Goal: Check status: Check status

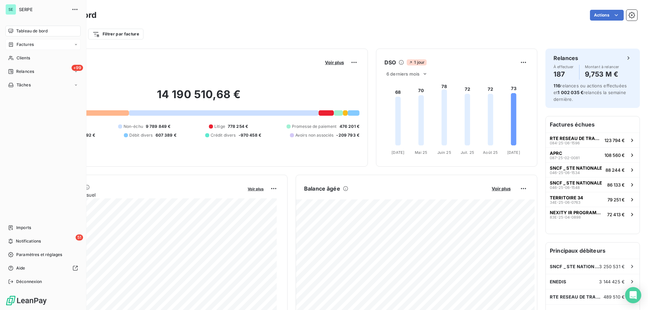
click at [22, 45] on span "Factures" at bounding box center [25, 45] width 17 height 6
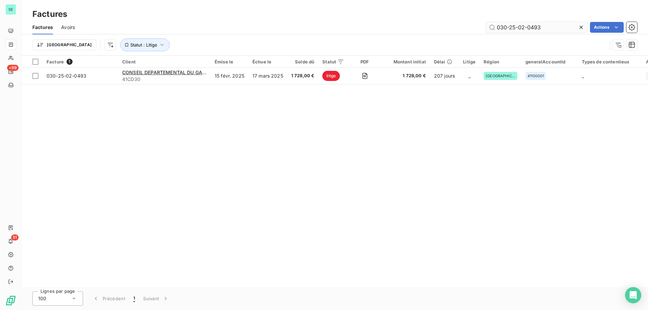
drag, startPoint x: 522, startPoint y: 27, endPoint x: 570, endPoint y: 25, distance: 47.4
click at [567, 25] on input "030-25-02-0493" at bounding box center [536, 27] width 101 height 11
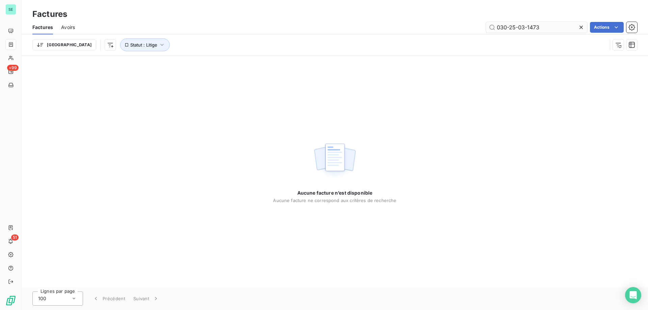
type input "030-25-03-1473"
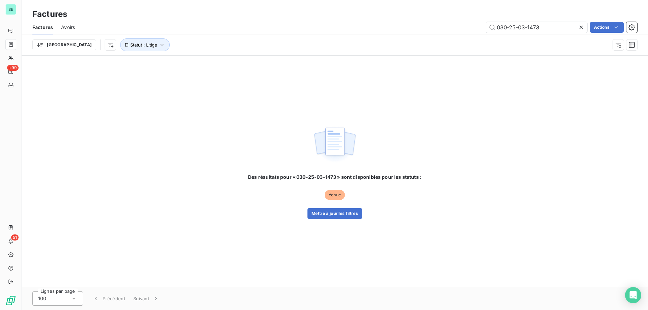
click at [363, 198] on div "Des résultats pour « 030-25-03-1473 » sont disponibles pour les statuts : échue…" at bounding box center [335, 196] width 174 height 45
click at [323, 217] on button "Mettre à jour les filtres" at bounding box center [335, 213] width 55 height 11
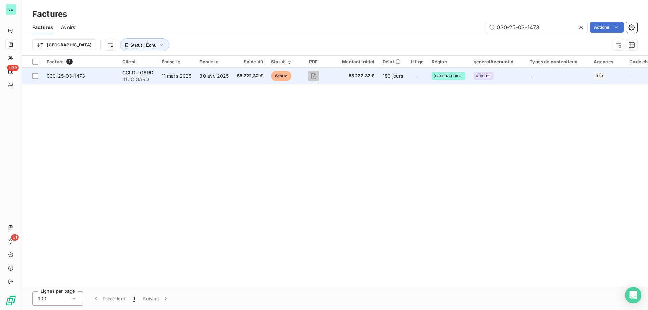
click at [204, 76] on td "30 avr. 2025" at bounding box center [214, 76] width 37 height 16
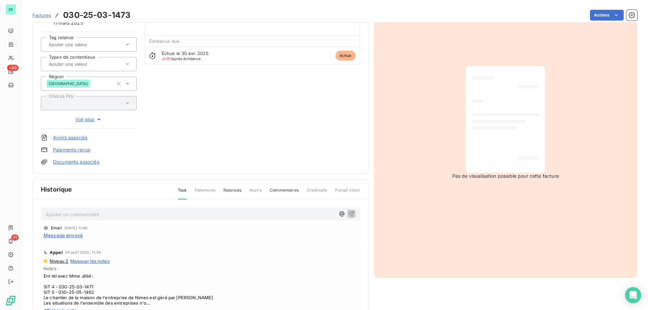
scroll to position [68, 0]
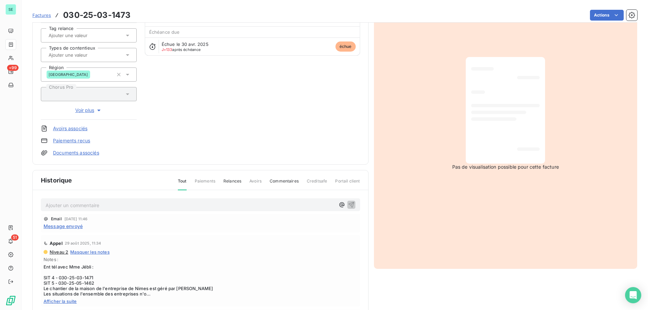
click at [63, 301] on span "Afficher la suite" at bounding box center [201, 301] width 314 height 5
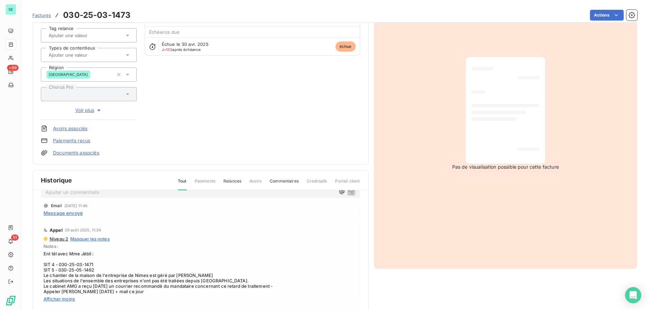
scroll to position [0, 0]
